Goal: Task Accomplishment & Management: Understand process/instructions

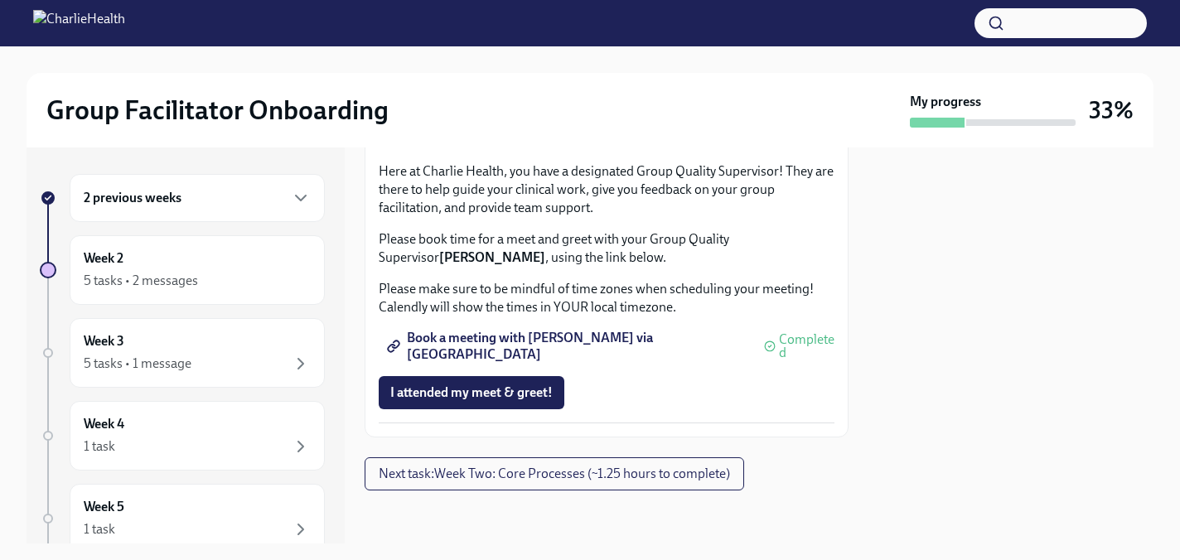
scroll to position [1737, 0]
click at [572, 476] on span "Next task : Week Two: Core Processes (~1.25 hours to complete)" at bounding box center [554, 474] width 351 height 17
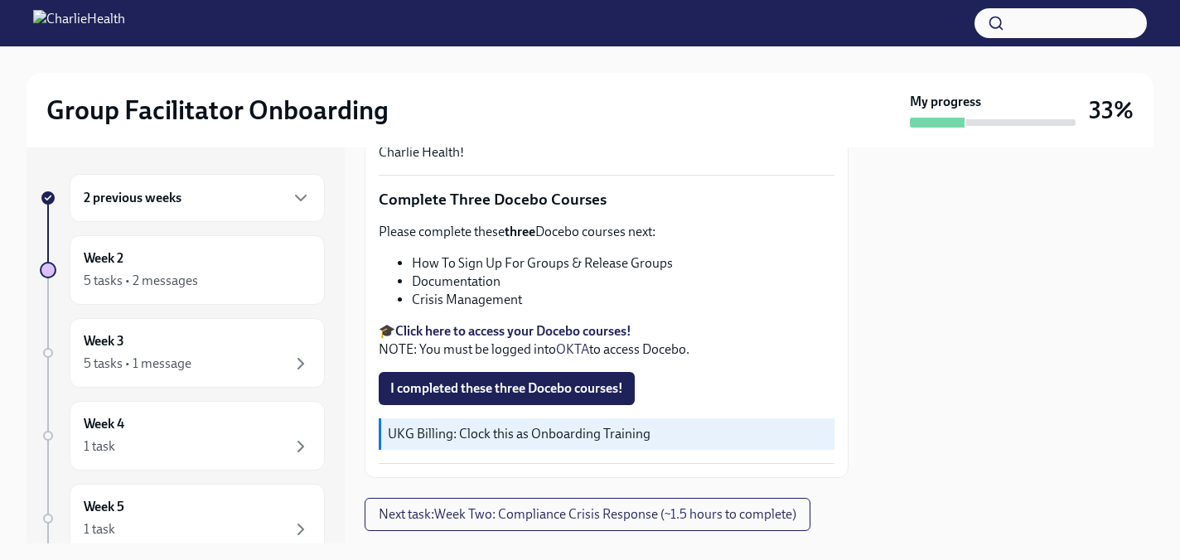
scroll to position [631, 0]
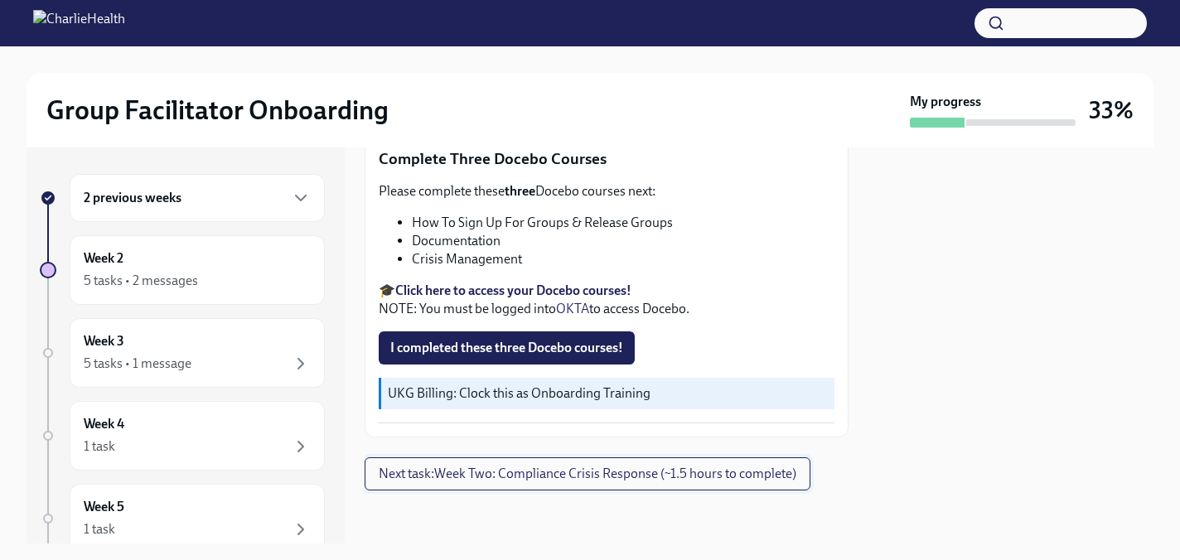
click at [622, 481] on span "Next task : Week Two: Compliance Crisis Response (~1.5 hours to complete)" at bounding box center [588, 474] width 418 height 17
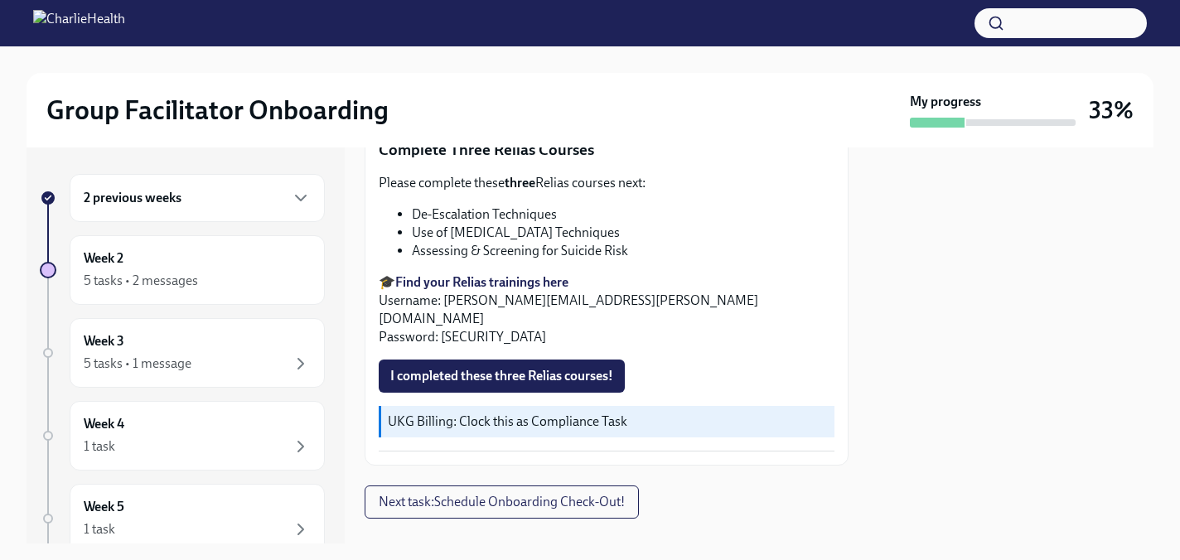
scroll to position [618, 0]
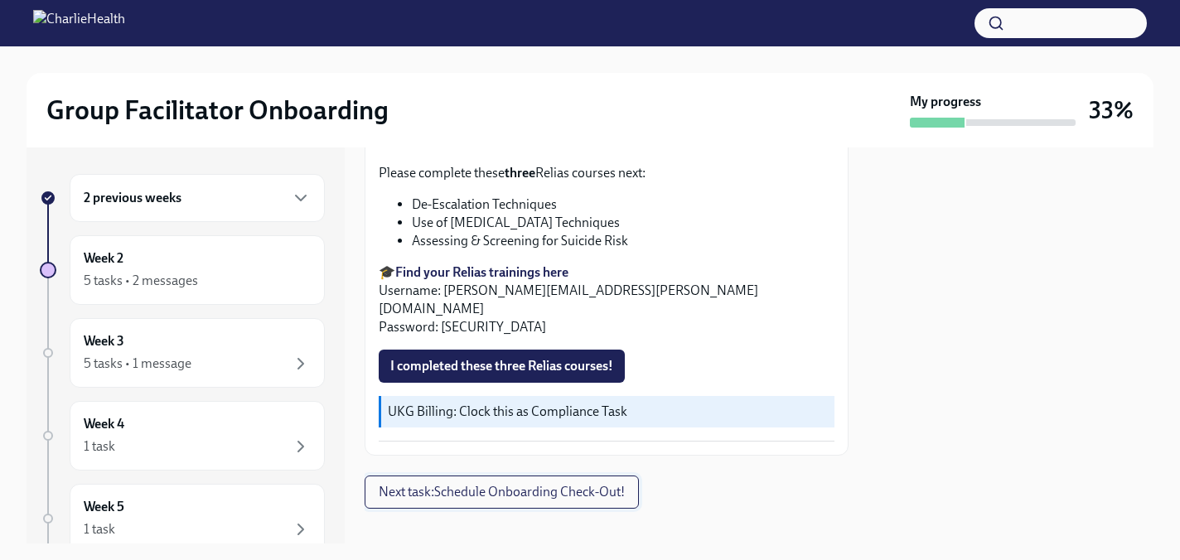
click at [558, 484] on span "Next task : Schedule Onboarding Check-Out!" at bounding box center [502, 492] width 246 height 17
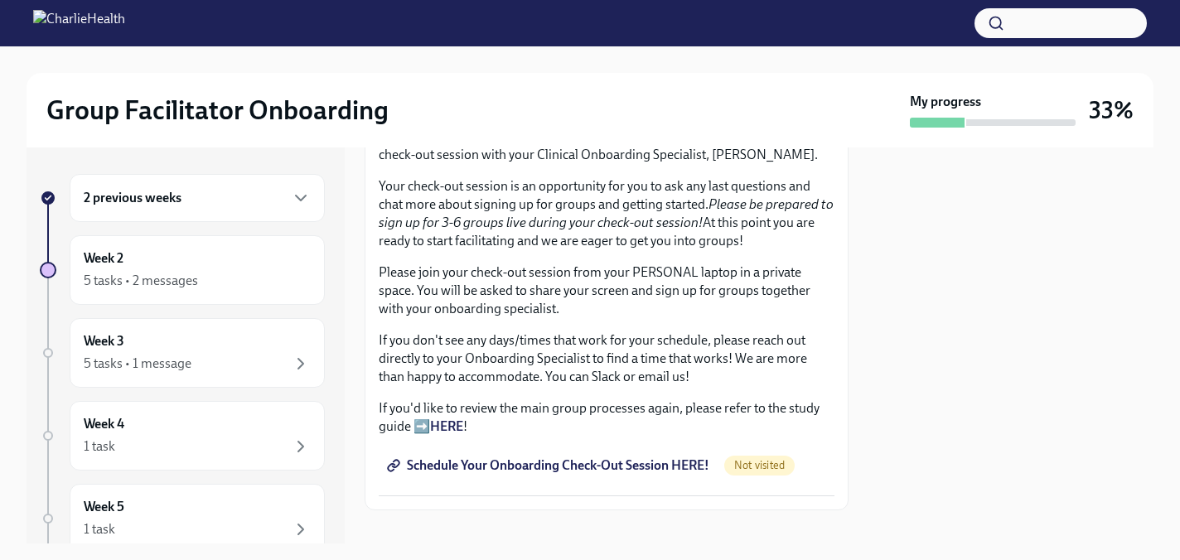
scroll to position [422, 0]
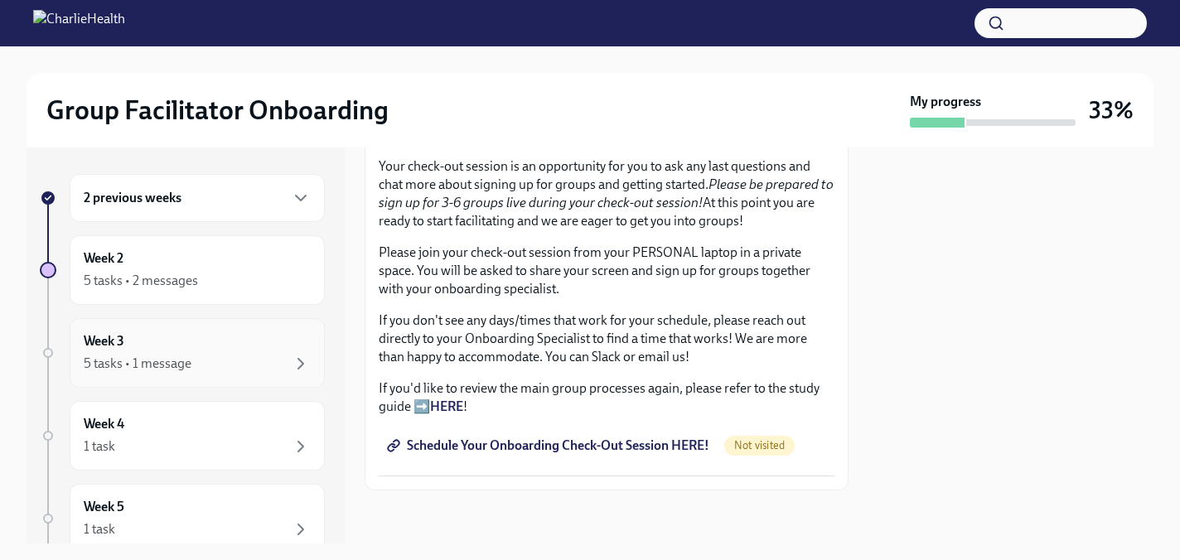
click at [280, 346] on div "Week 3 5 tasks • 1 message" at bounding box center [197, 352] width 227 height 41
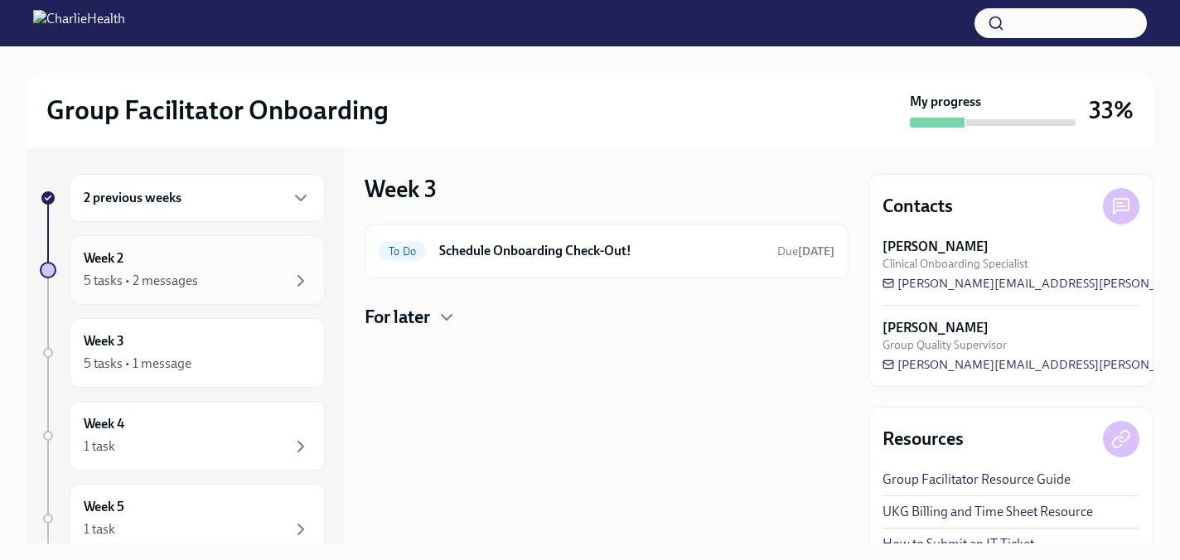
click at [195, 281] on div "5 tasks • 2 messages" at bounding box center [141, 281] width 114 height 18
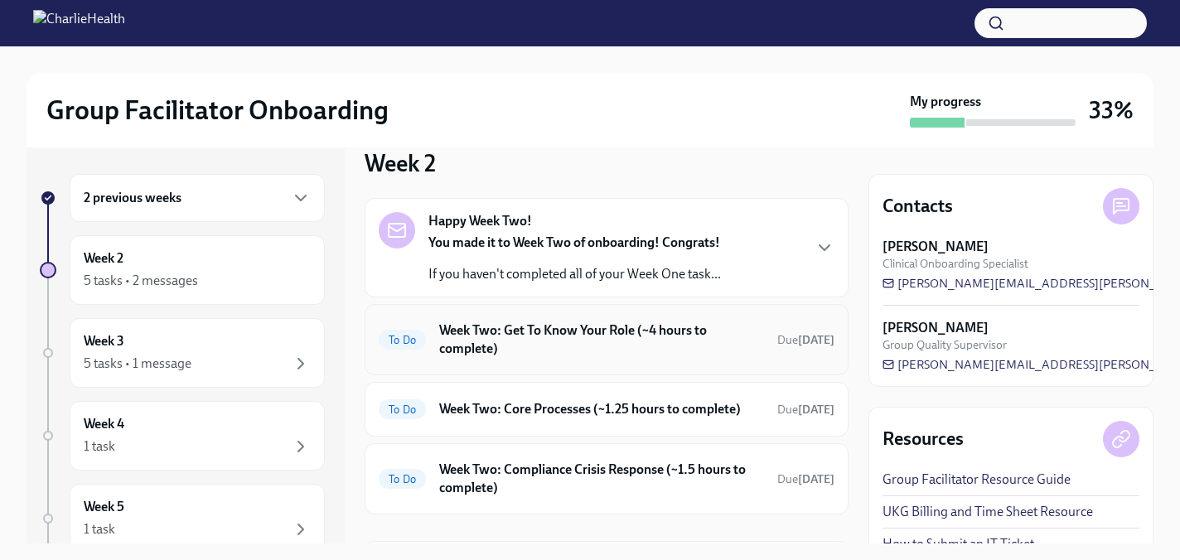
scroll to position [29, 0]
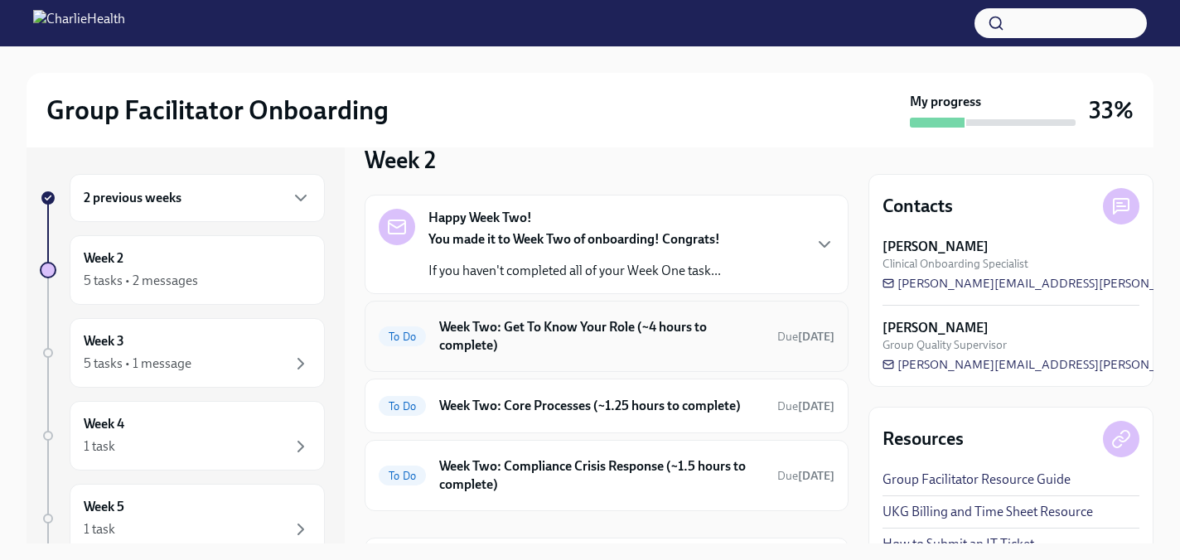
click at [433, 341] on div "To Do Week Two: Get To Know Your Role (~4 hours to complete) Due [DATE]" at bounding box center [607, 336] width 456 height 43
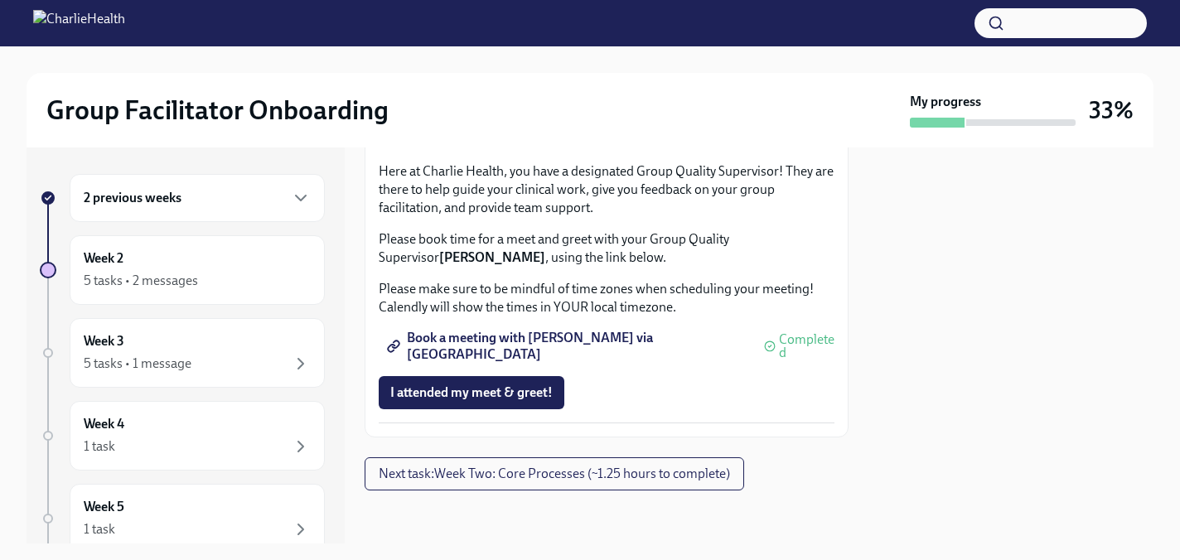
scroll to position [1737, 0]
click at [496, 467] on span "Next task : Week Two: Core Processes (~1.25 hours to complete)" at bounding box center [554, 474] width 351 height 17
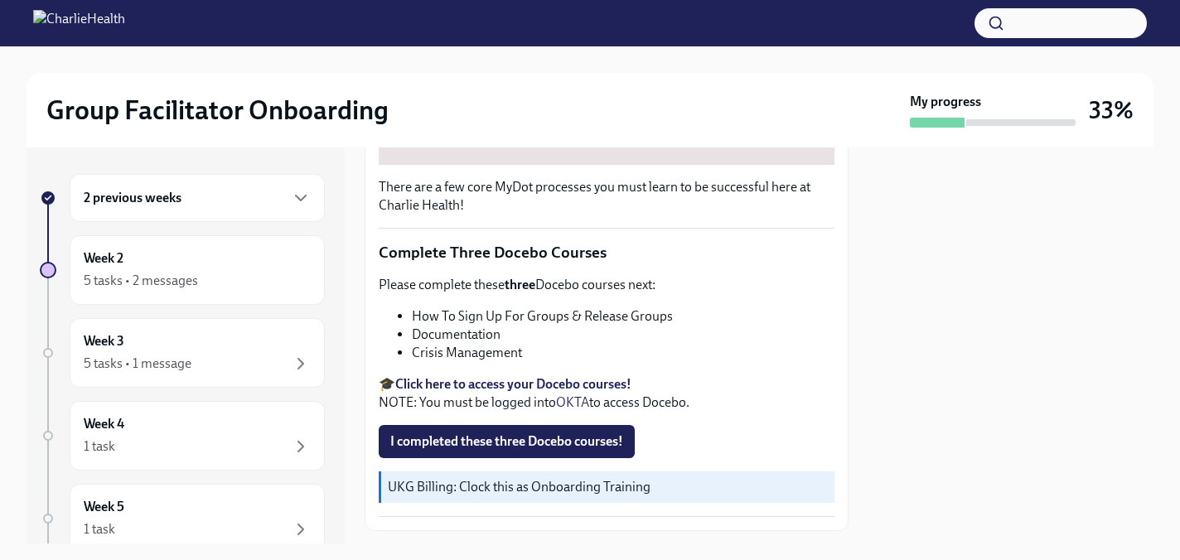
scroll to position [631, 0]
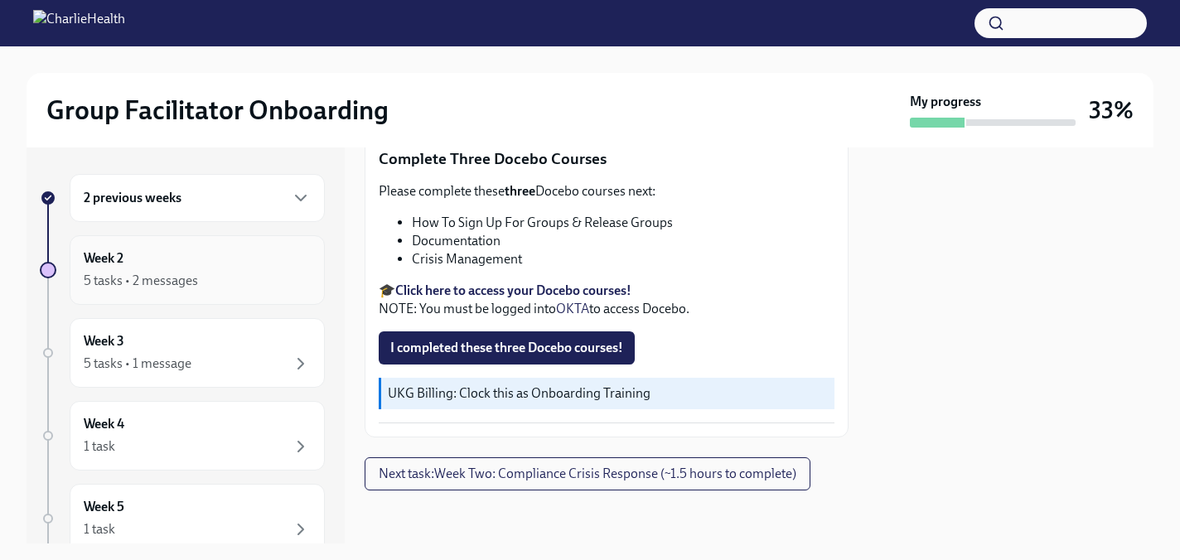
click at [210, 283] on div "5 tasks • 2 messages" at bounding box center [197, 281] width 227 height 20
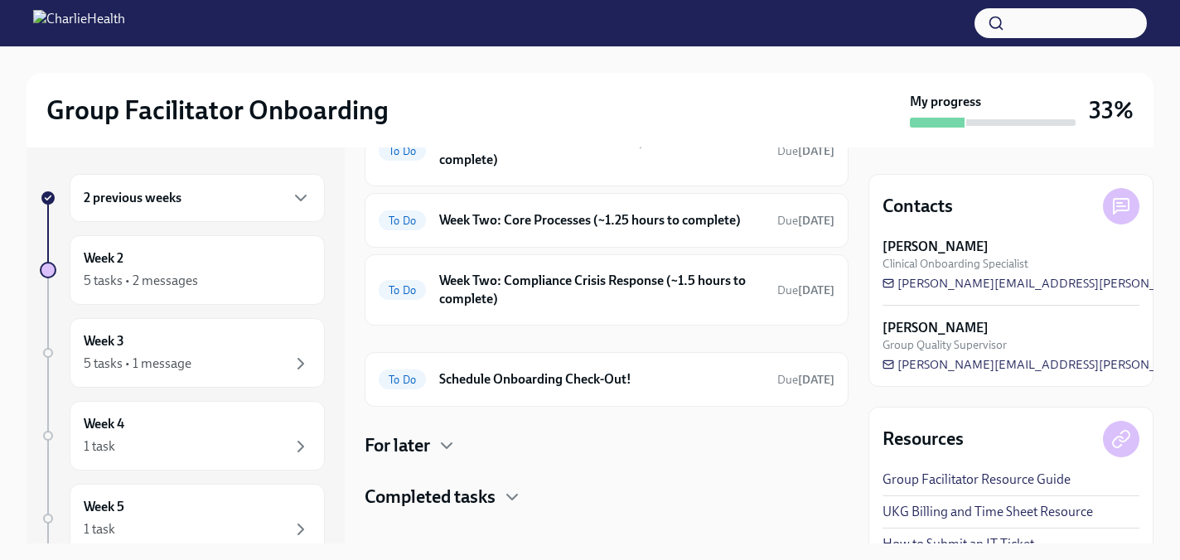
scroll to position [234, 0]
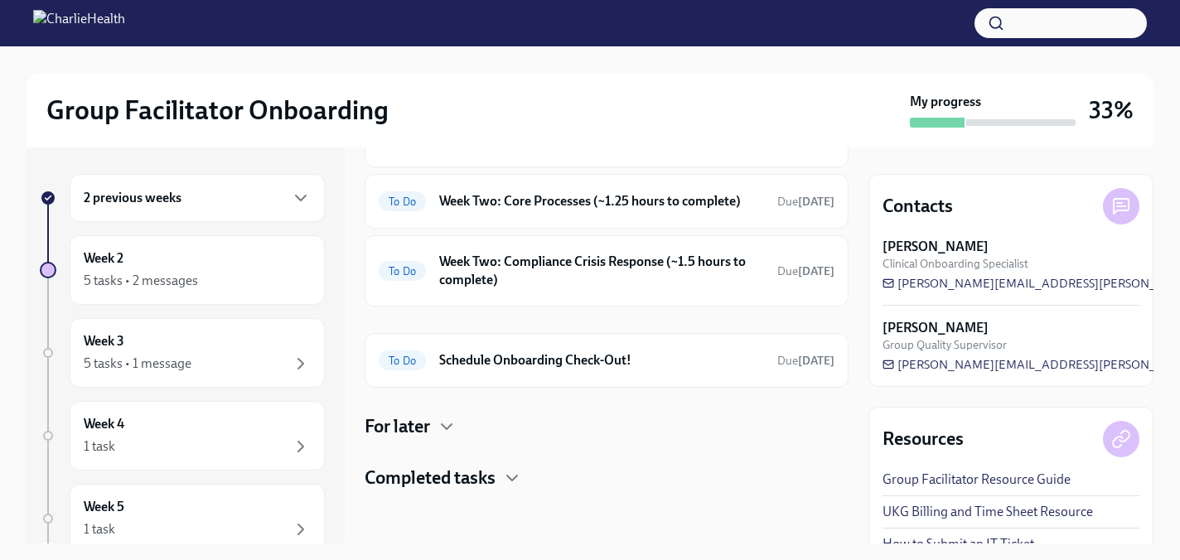
click at [424, 425] on h4 "For later" at bounding box center [397, 426] width 65 height 25
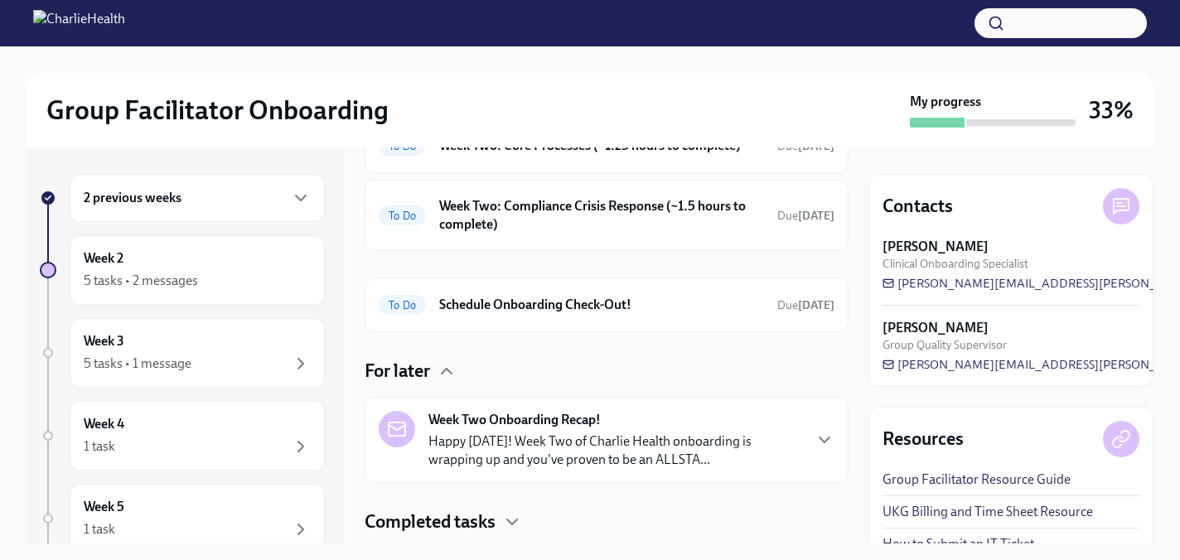
scroll to position [333, 0]
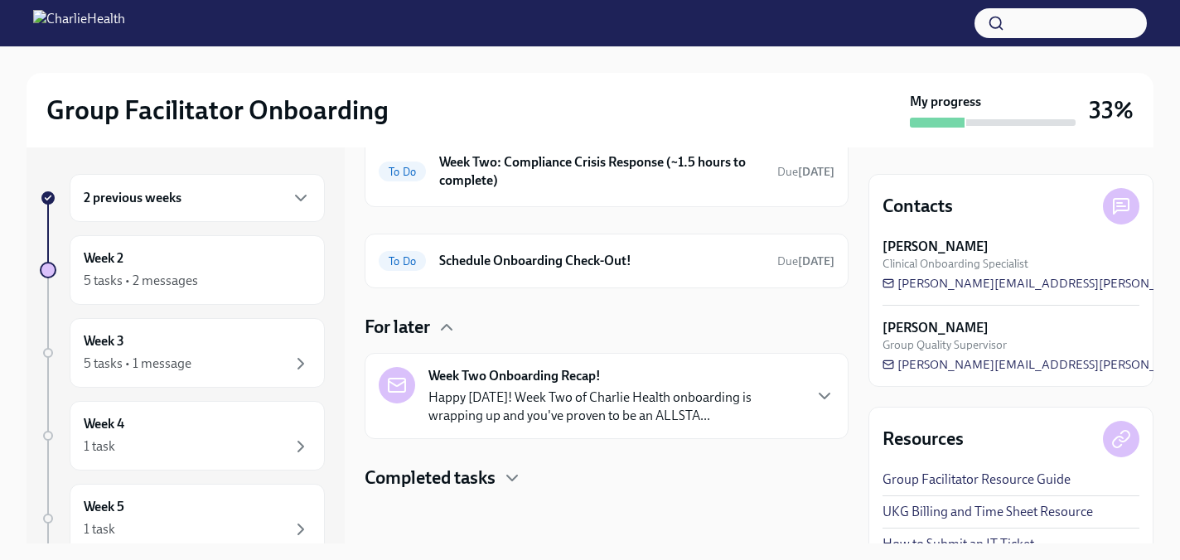
click at [429, 476] on h4 "Completed tasks" at bounding box center [430, 478] width 131 height 25
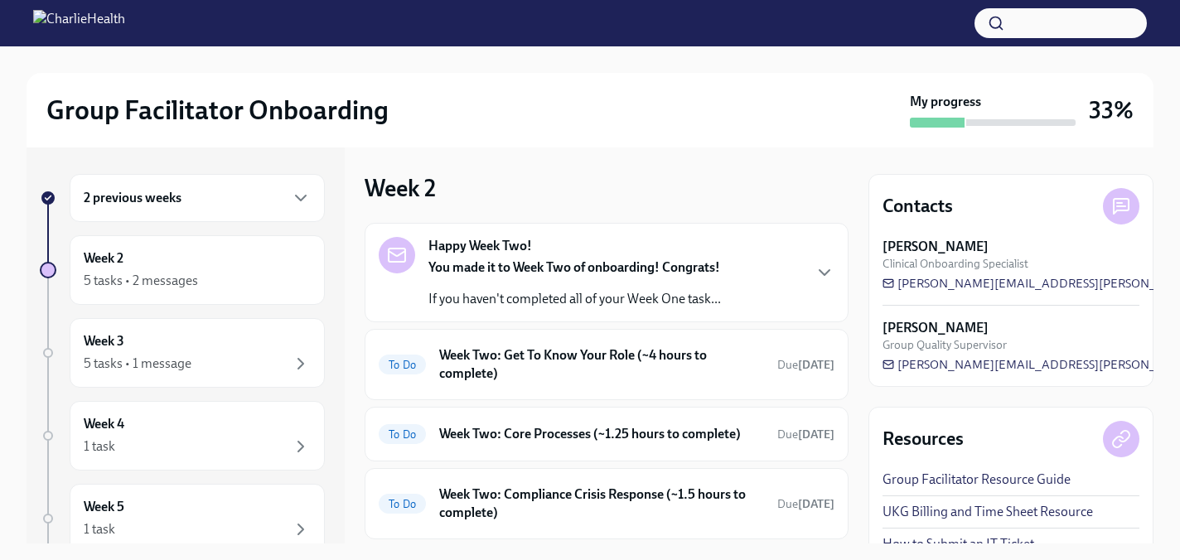
scroll to position [0, 0]
